Goal: Navigation & Orientation: Find specific page/section

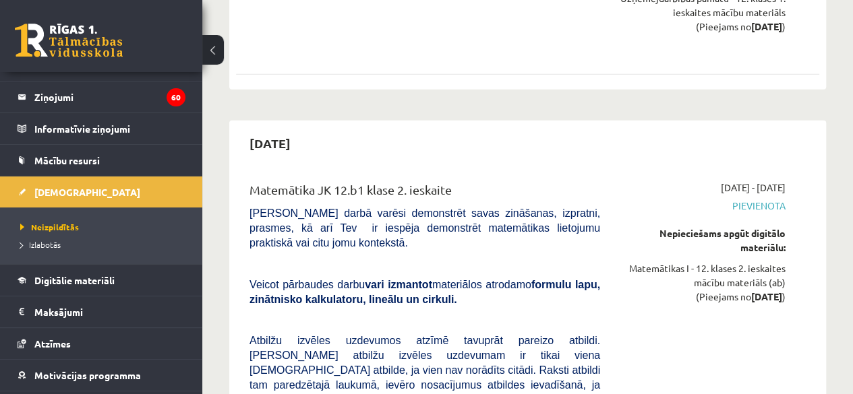
scroll to position [1800, 0]
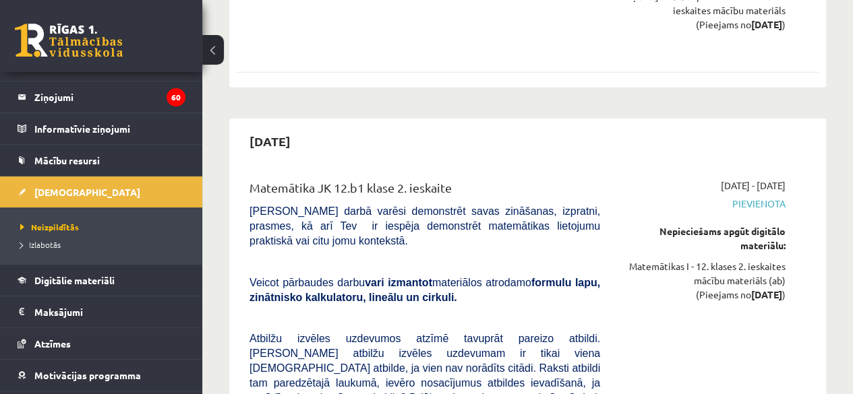
drag, startPoint x: 0, startPoint y: 0, endPoint x: 328, endPoint y: 199, distance: 383.2
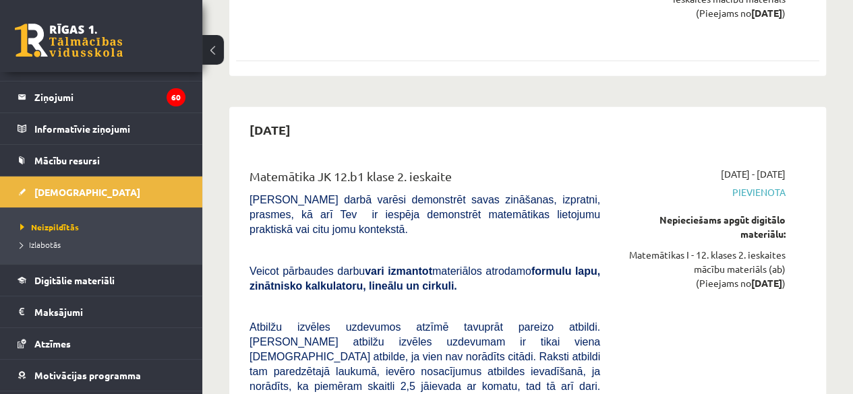
scroll to position [1812, 0]
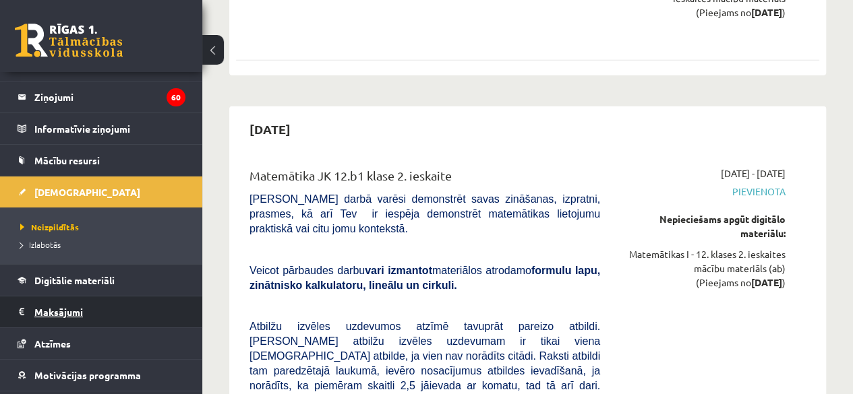
click at [62, 313] on legend "Maksājumi 0" at bounding box center [109, 312] width 151 height 31
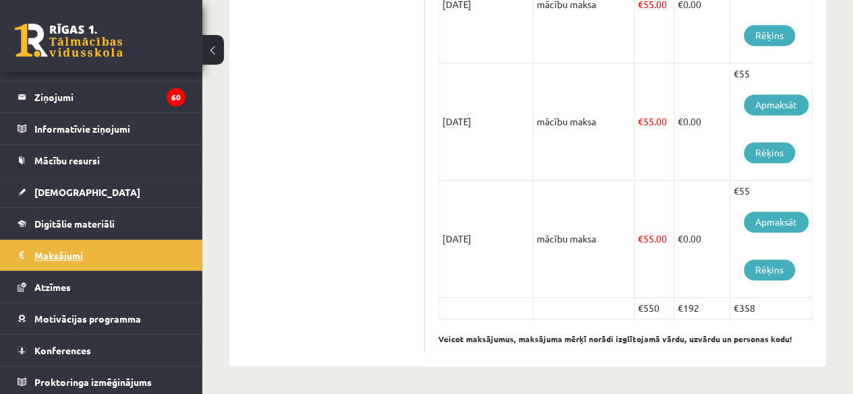
scroll to position [925, 0]
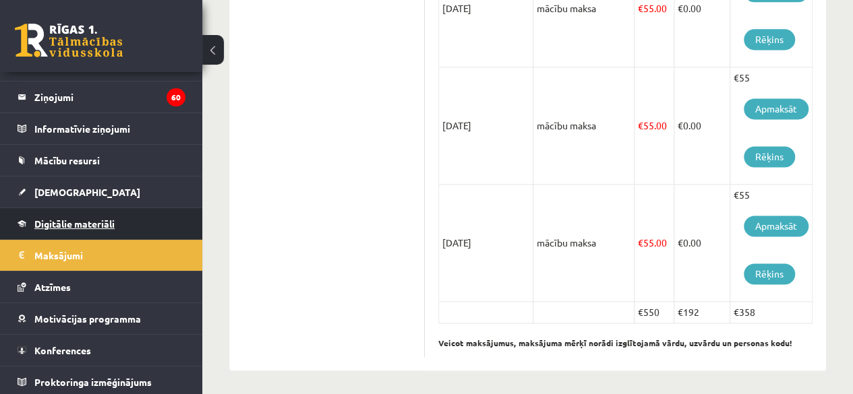
click at [104, 208] on link "Digitālie materiāli" at bounding box center [102, 223] width 168 height 31
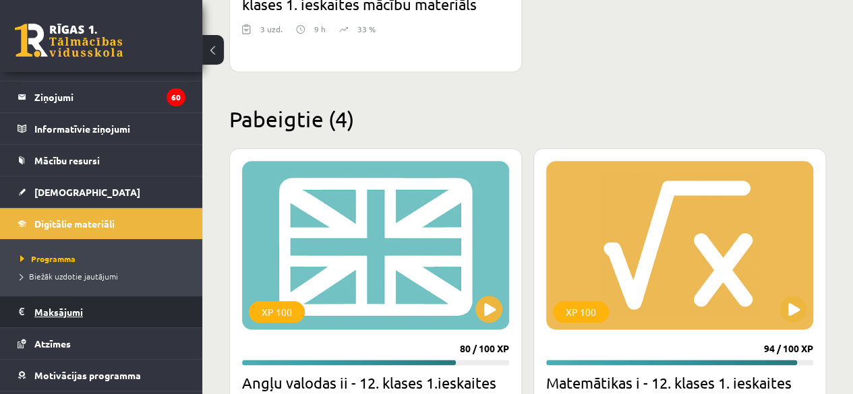
scroll to position [111, 0]
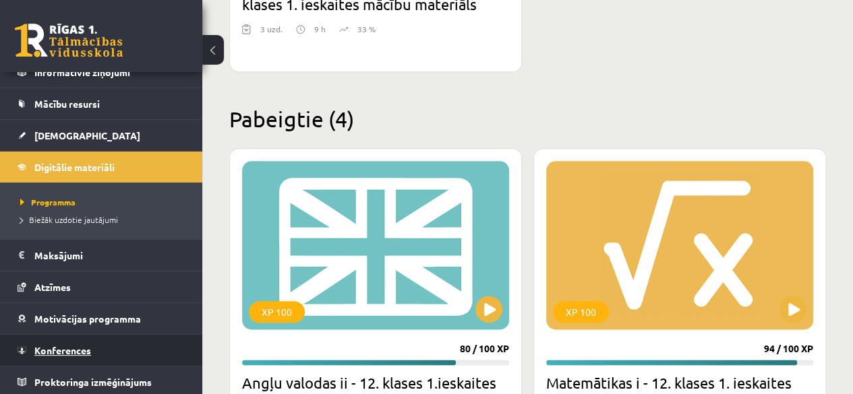
click at [83, 349] on span "Konferences" at bounding box center [62, 350] width 57 height 12
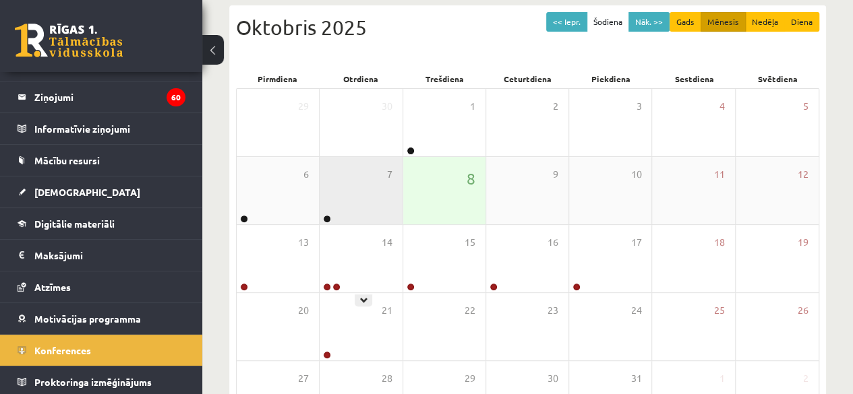
scroll to position [146, 0]
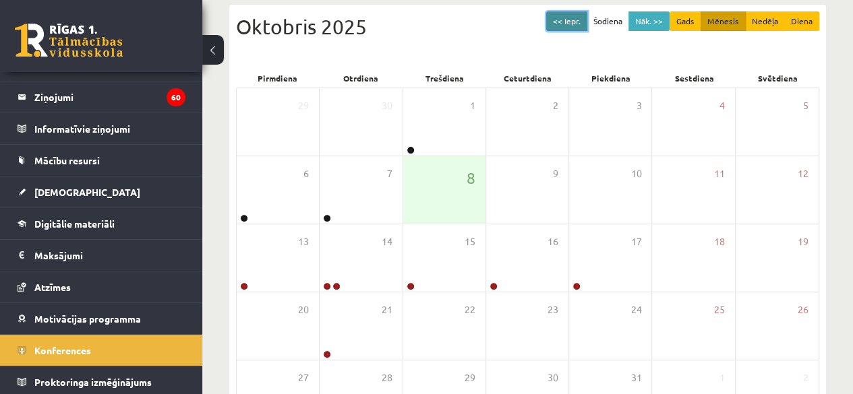
click at [567, 25] on button "<< Iepr." at bounding box center [566, 21] width 41 height 20
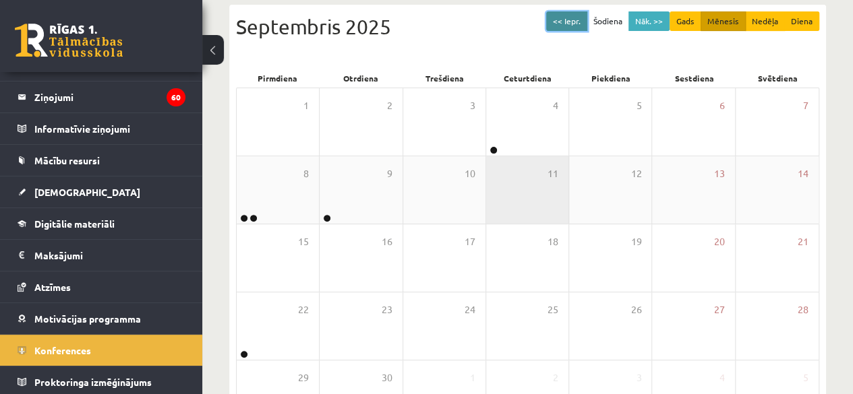
scroll to position [248, 0]
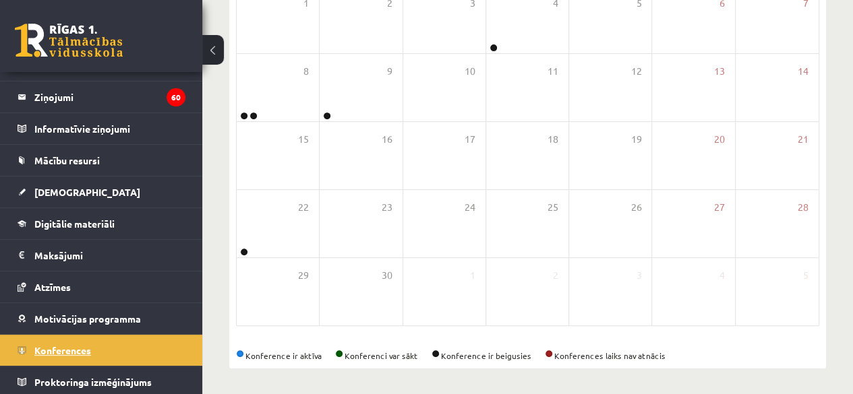
click at [85, 340] on link "Konferences" at bounding box center [102, 350] width 168 height 31
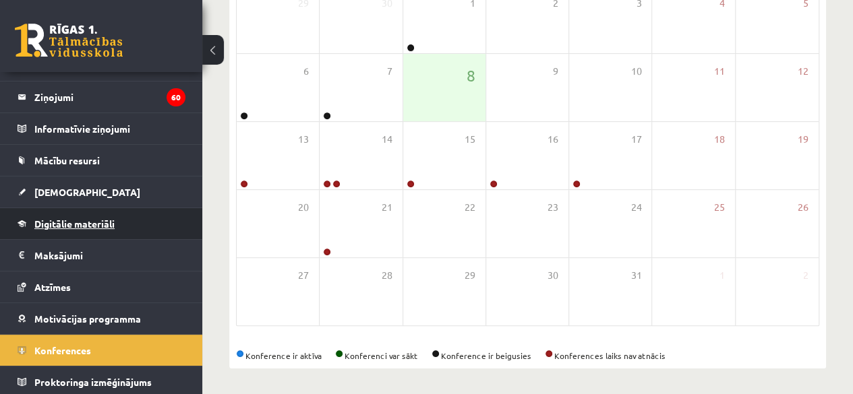
click at [77, 219] on span "Digitālie materiāli" at bounding box center [74, 224] width 80 height 12
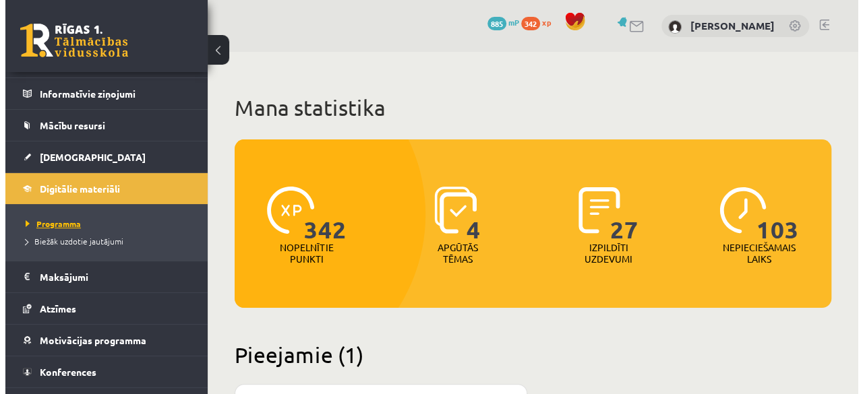
scroll to position [111, 0]
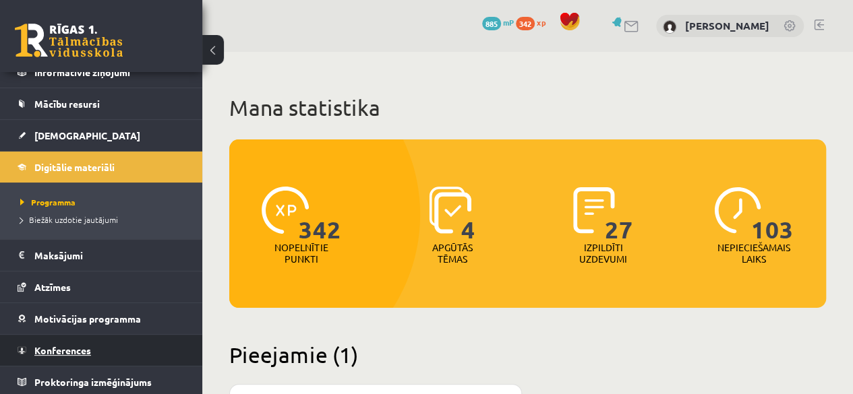
click at [75, 336] on link "Konferences" at bounding box center [102, 350] width 168 height 31
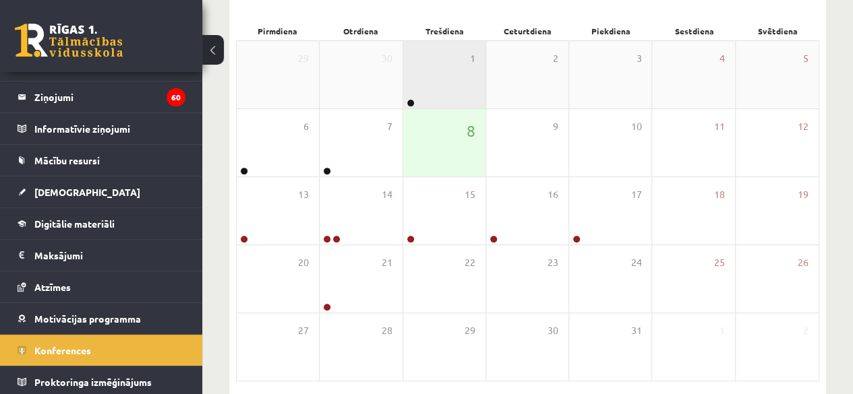
scroll to position [191, 0]
